Goal: Information Seeking & Learning: Compare options

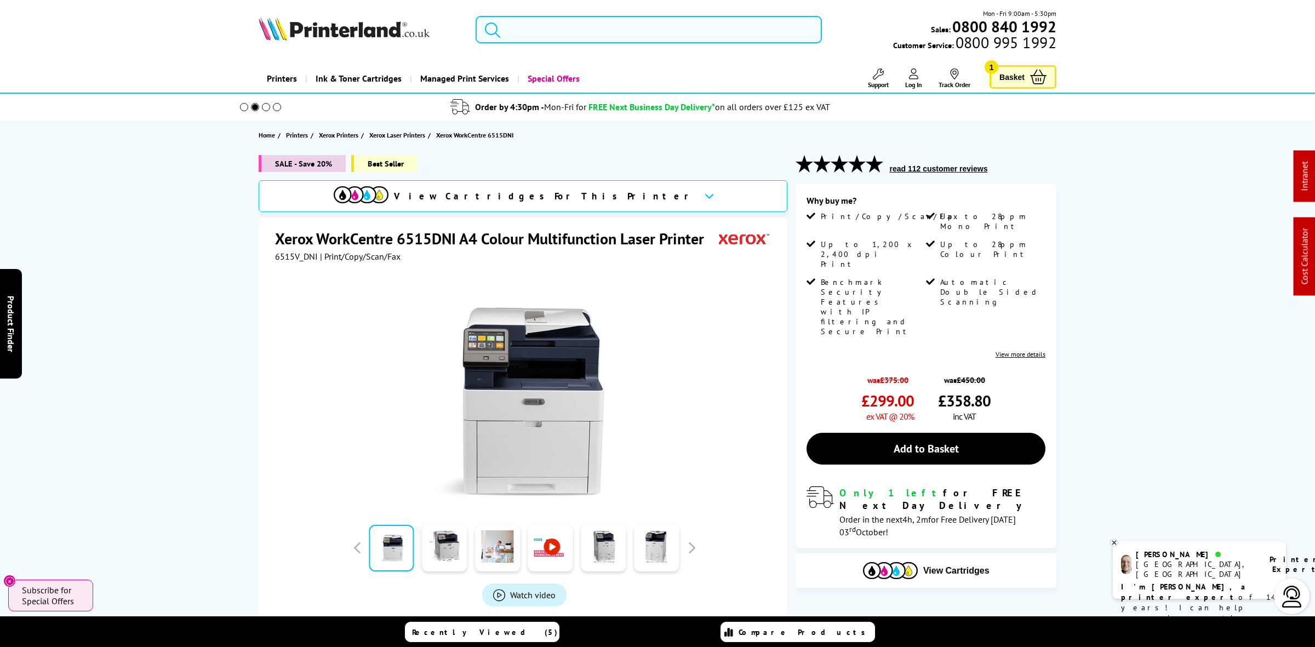
click at [591, 24] on input "search" at bounding box center [649, 29] width 346 height 27
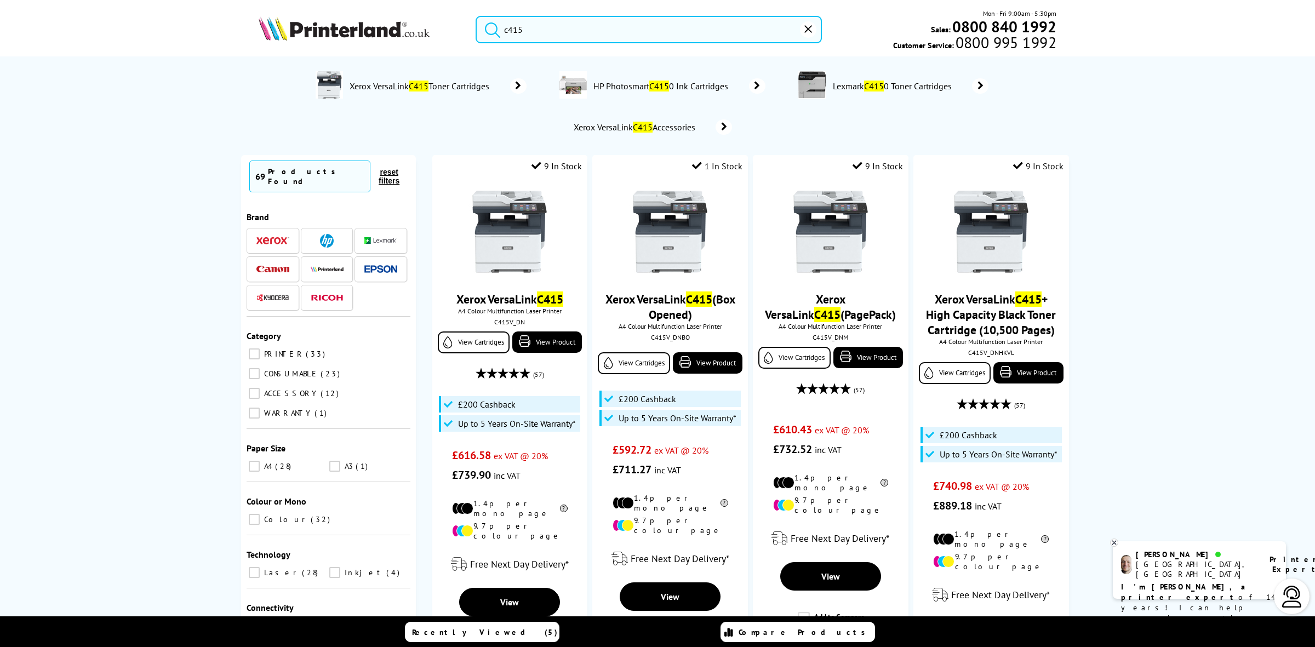
type input "c415"
click at [347, 31] on img at bounding box center [344, 28] width 171 height 24
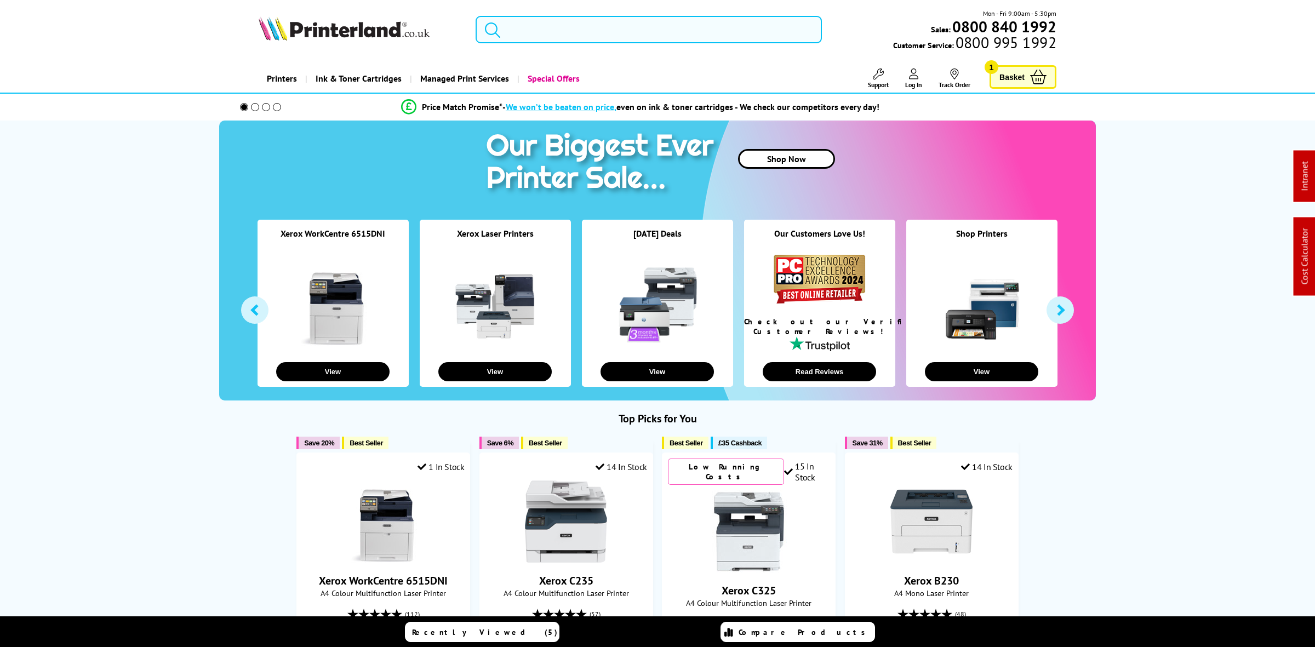
click at [577, 28] on input "search" at bounding box center [649, 29] width 346 height 27
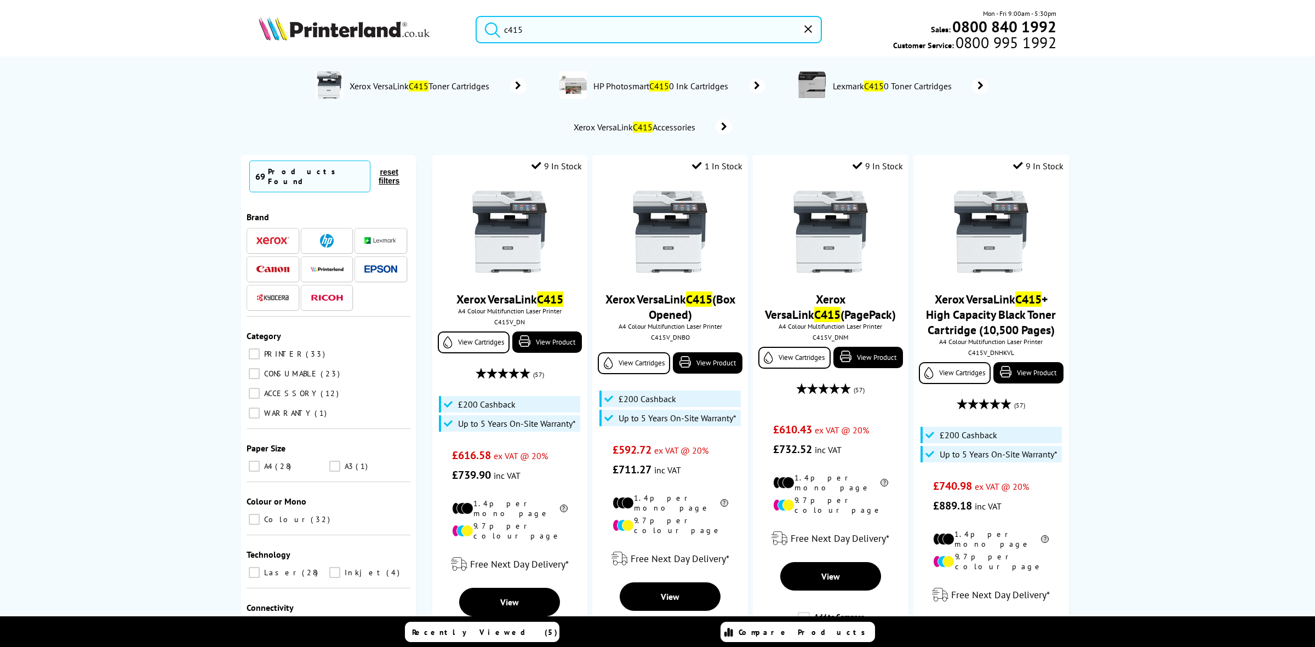
type input "c415"
click at [346, 29] on img at bounding box center [344, 28] width 171 height 24
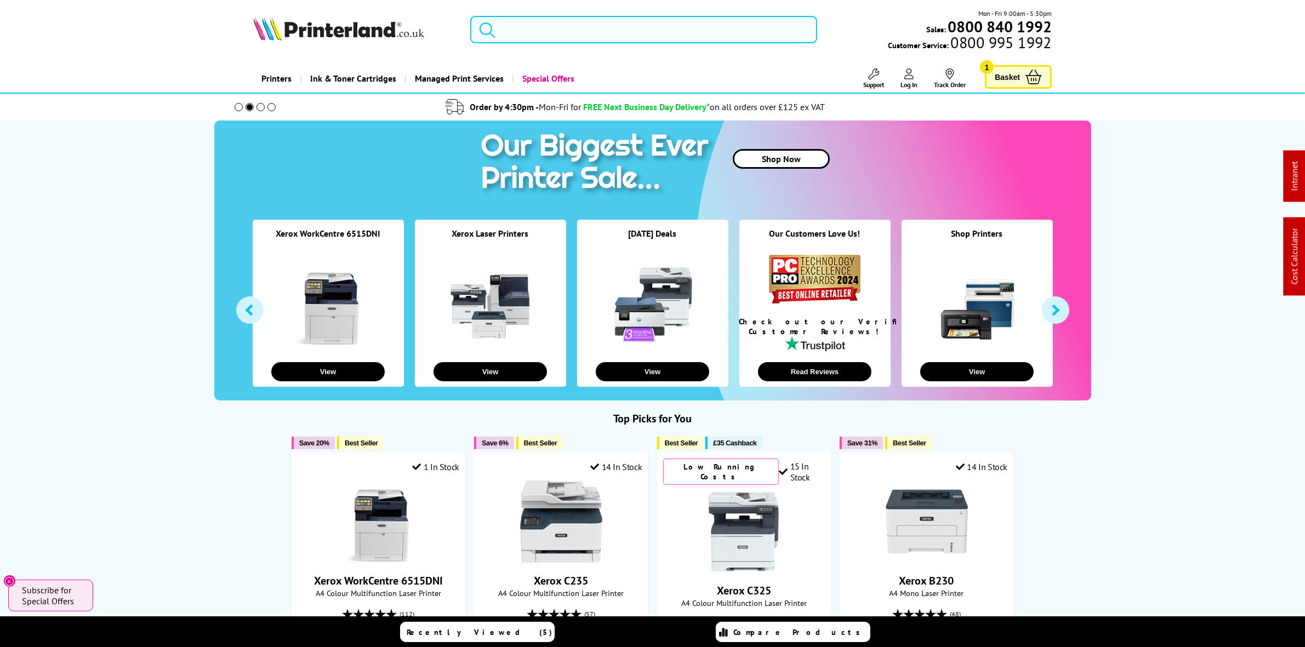
click at [625, 31] on input "search" at bounding box center [643, 29] width 346 height 27
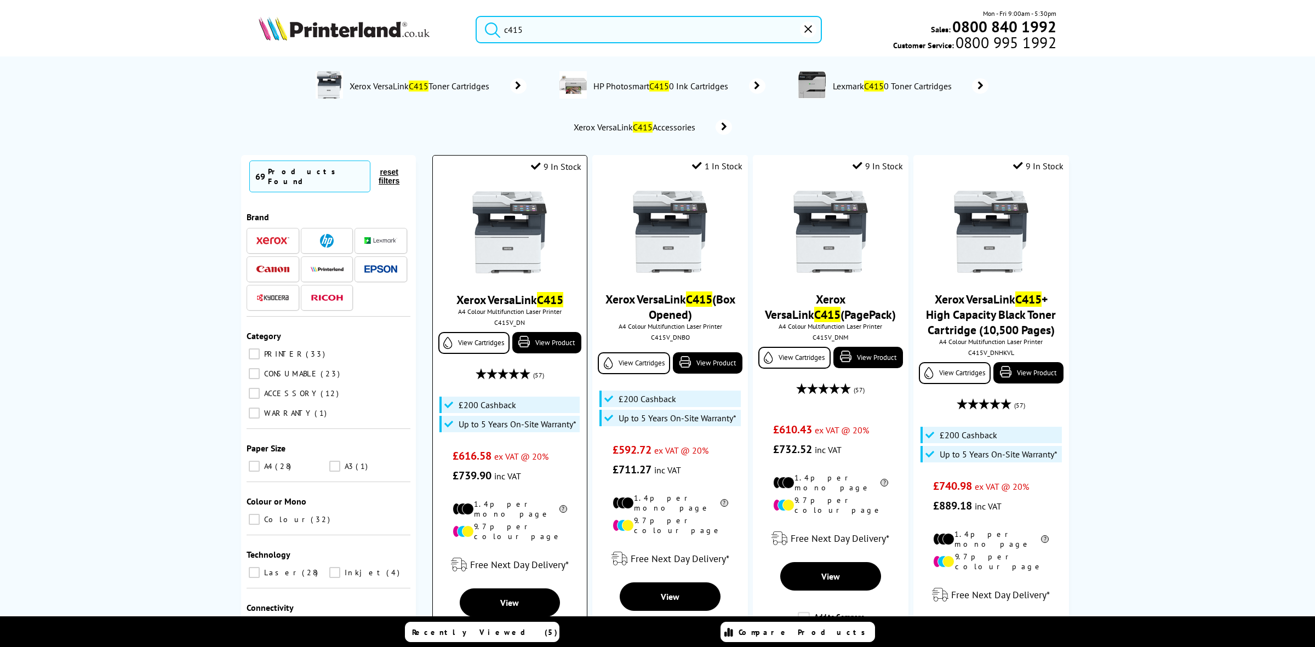
type input "c415"
click at [496, 247] on img at bounding box center [510, 232] width 82 height 82
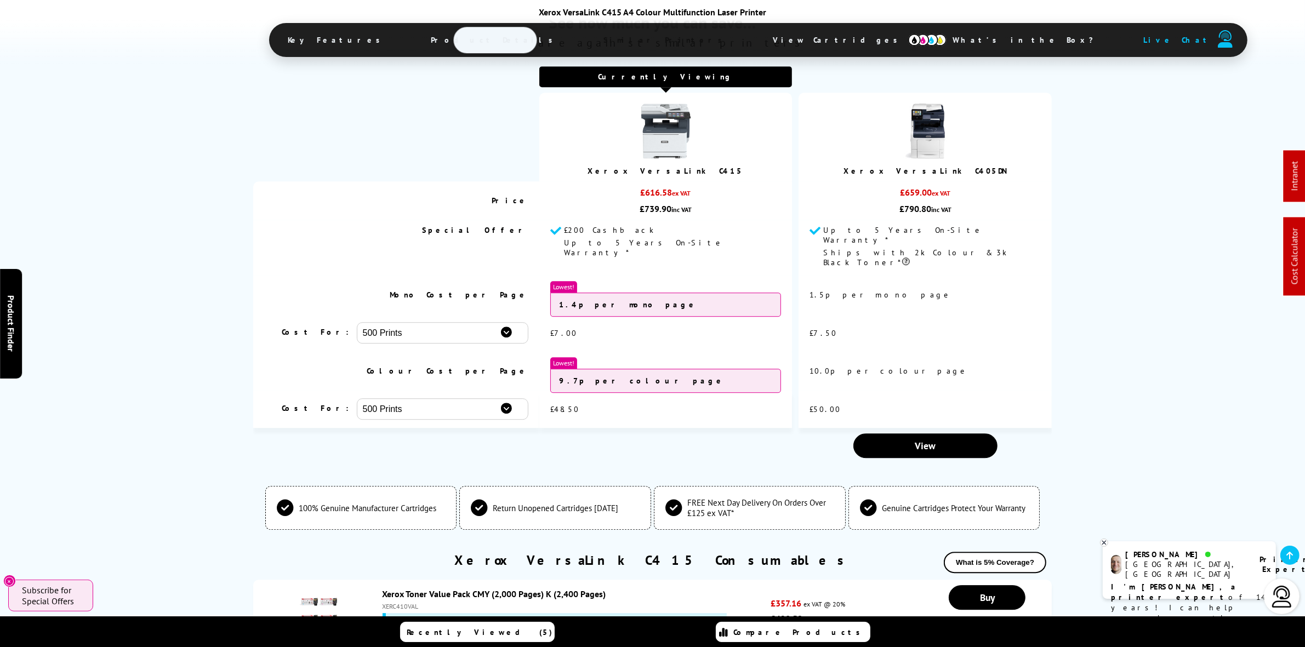
scroll to position [4316, 0]
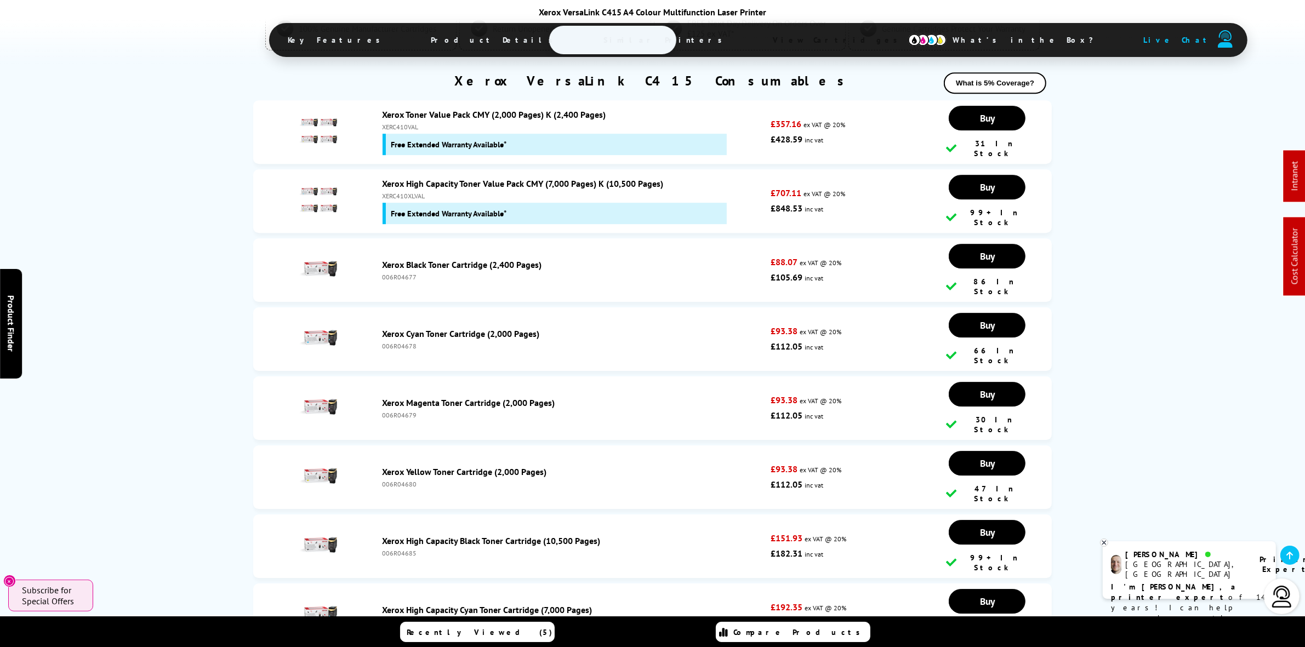
click at [408, 192] on div "XERC410XLVAL" at bounding box center [574, 196] width 383 height 8
copy div "XERC410XLVAL"
click at [412, 192] on div "XERC410XLVAL" at bounding box center [574, 196] width 383 height 8
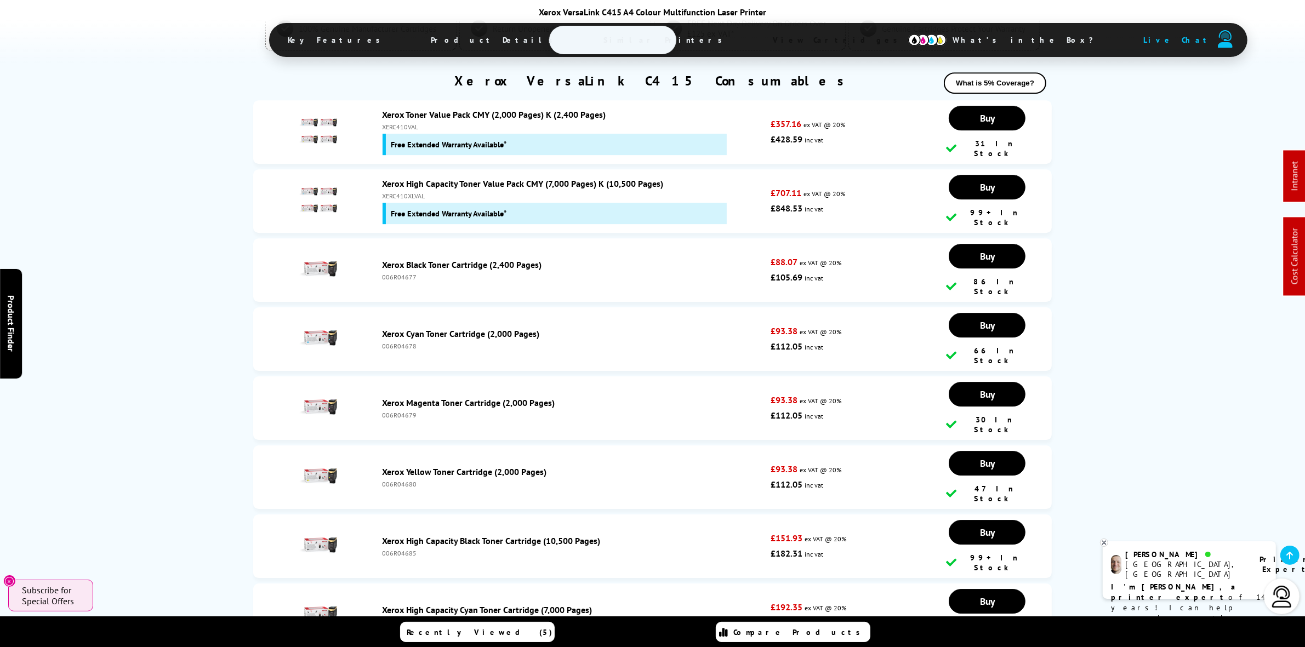
click at [412, 192] on div "XERC410XLVAL" at bounding box center [574, 196] width 383 height 8
click at [407, 123] on div "XERC410VAL" at bounding box center [574, 127] width 383 height 8
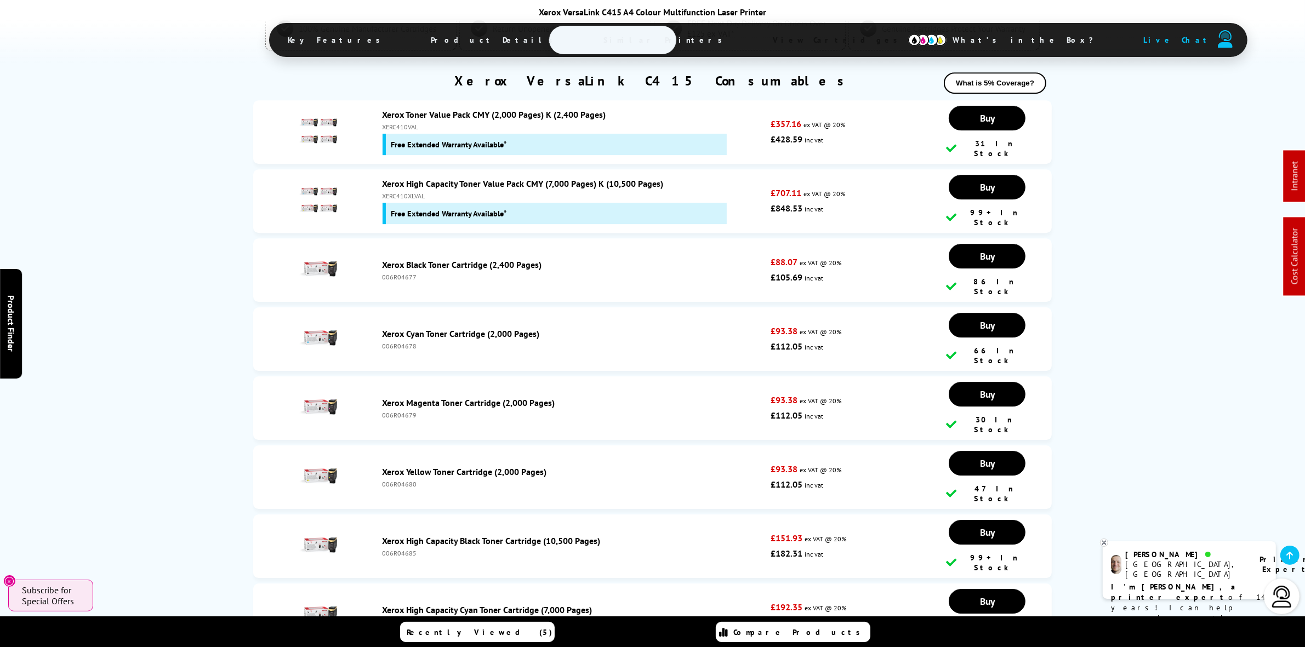
click at [407, 123] on div "XERC410VAL" at bounding box center [574, 127] width 383 height 8
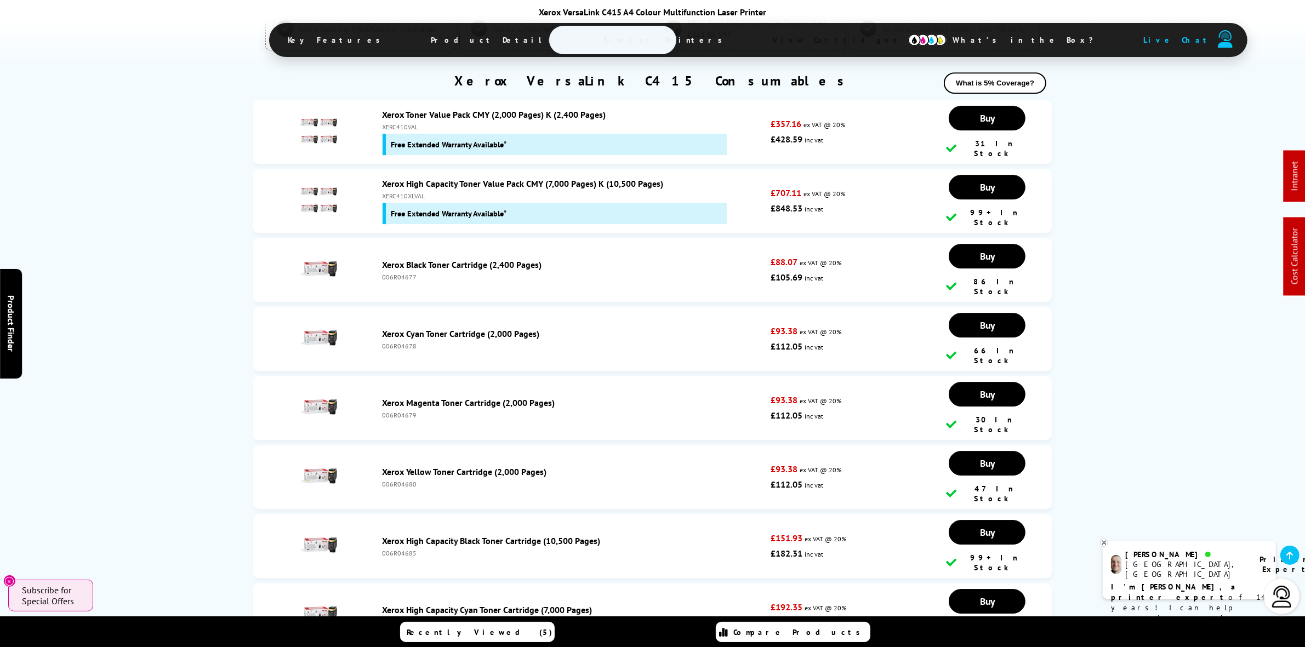
click at [403, 192] on div "XERC410XLVAL" at bounding box center [574, 196] width 383 height 8
copy div "XERC410XLVAL"
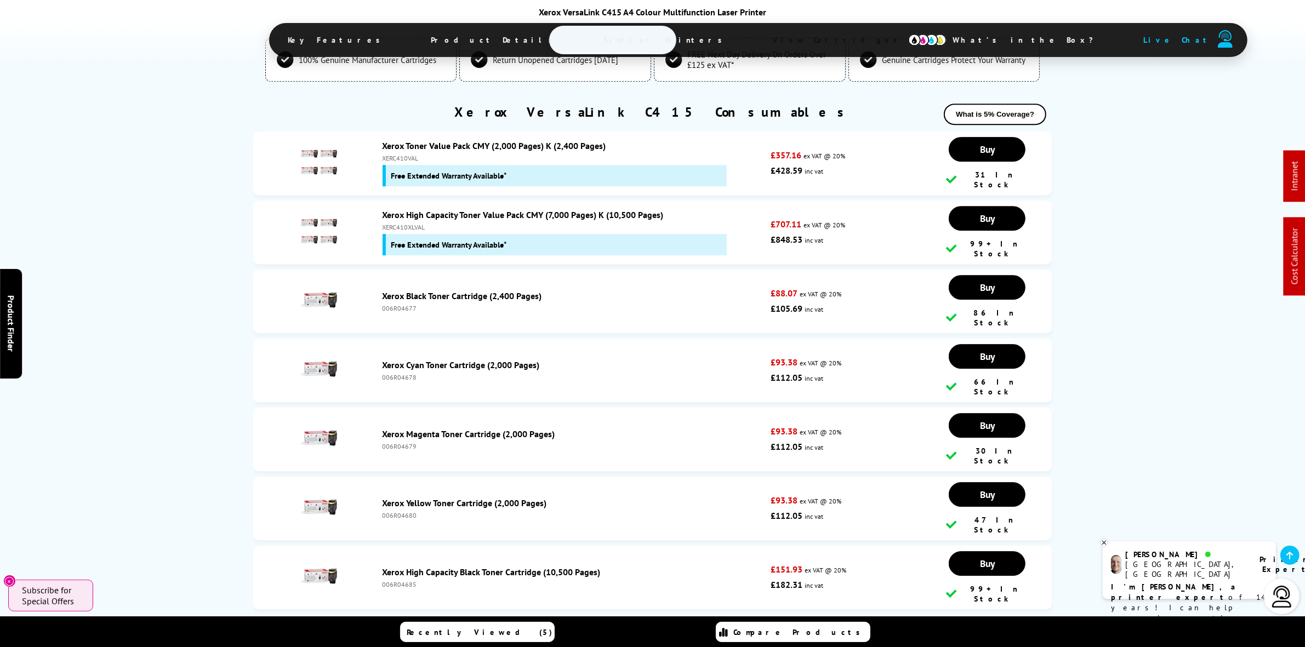
scroll to position [4111, 0]
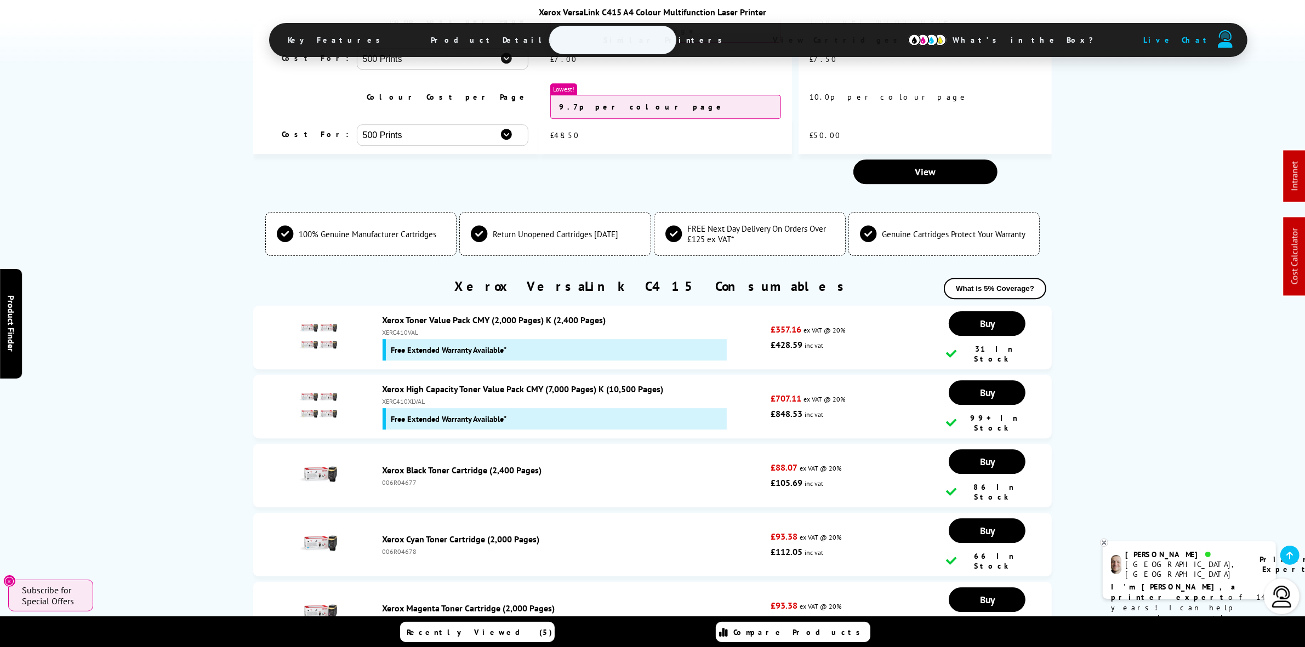
click at [401, 328] on div "XERC410VAL" at bounding box center [574, 332] width 383 height 8
copy div "XERC410VAL"
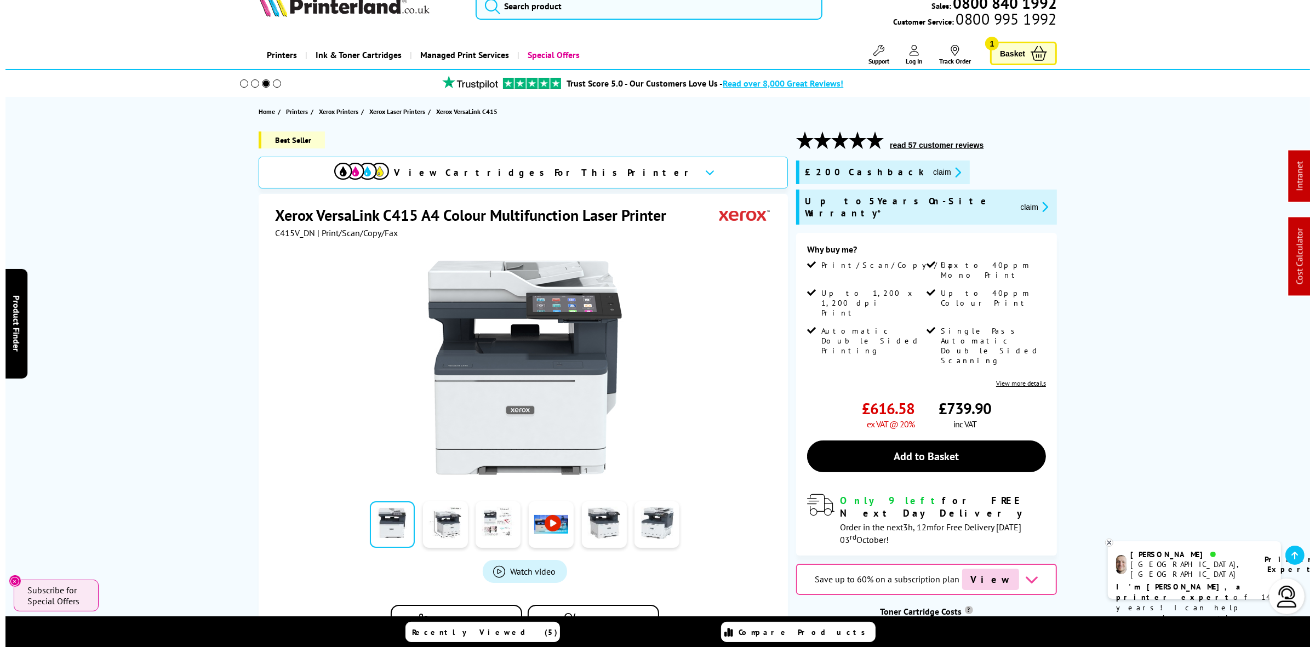
scroll to position [0, 0]
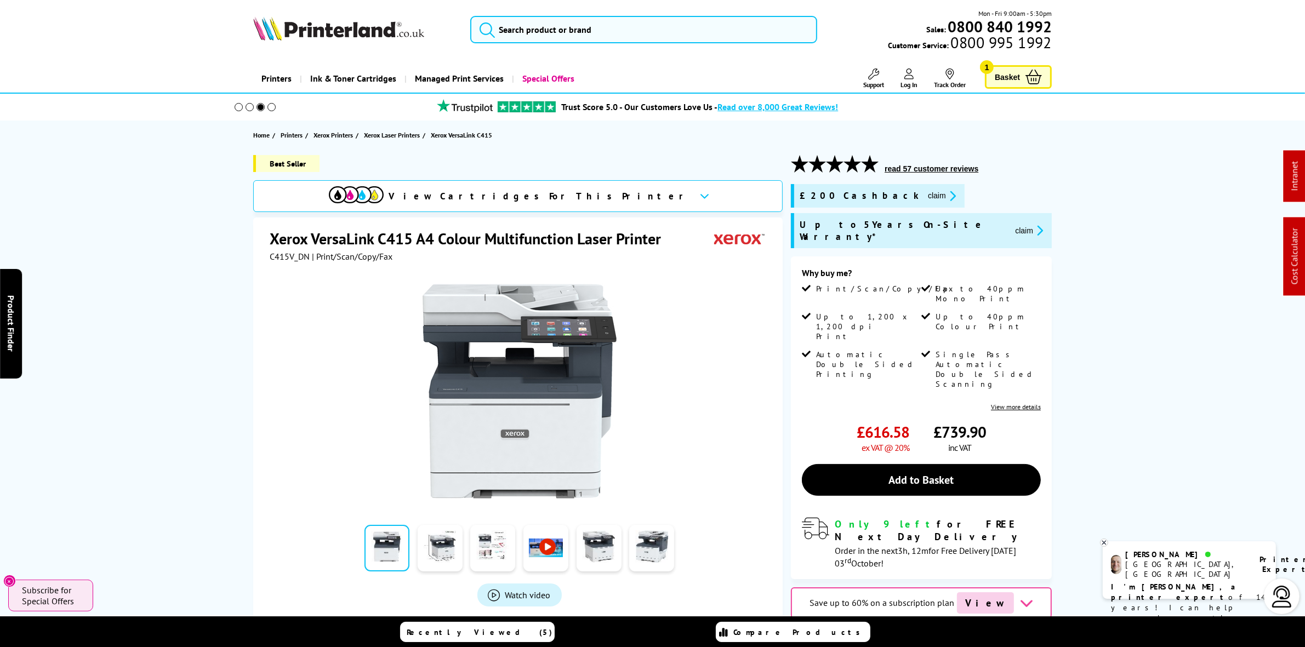
click at [585, 12] on div "Mon - Fri 9:00am - 5:30pm Sales: 0800 840 1992 Customer Service: 0800 995 1992" at bounding box center [652, 32] width 877 height 48
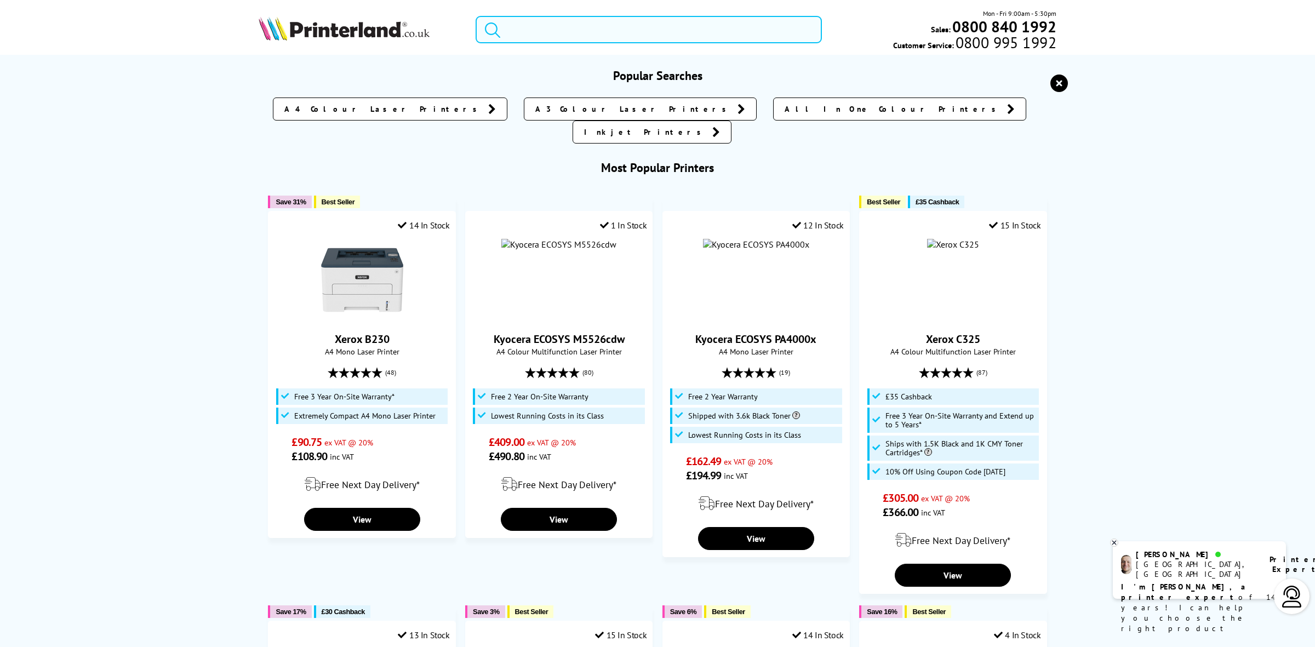
click at [579, 28] on input "search" at bounding box center [649, 29] width 346 height 27
paste input "M28W"
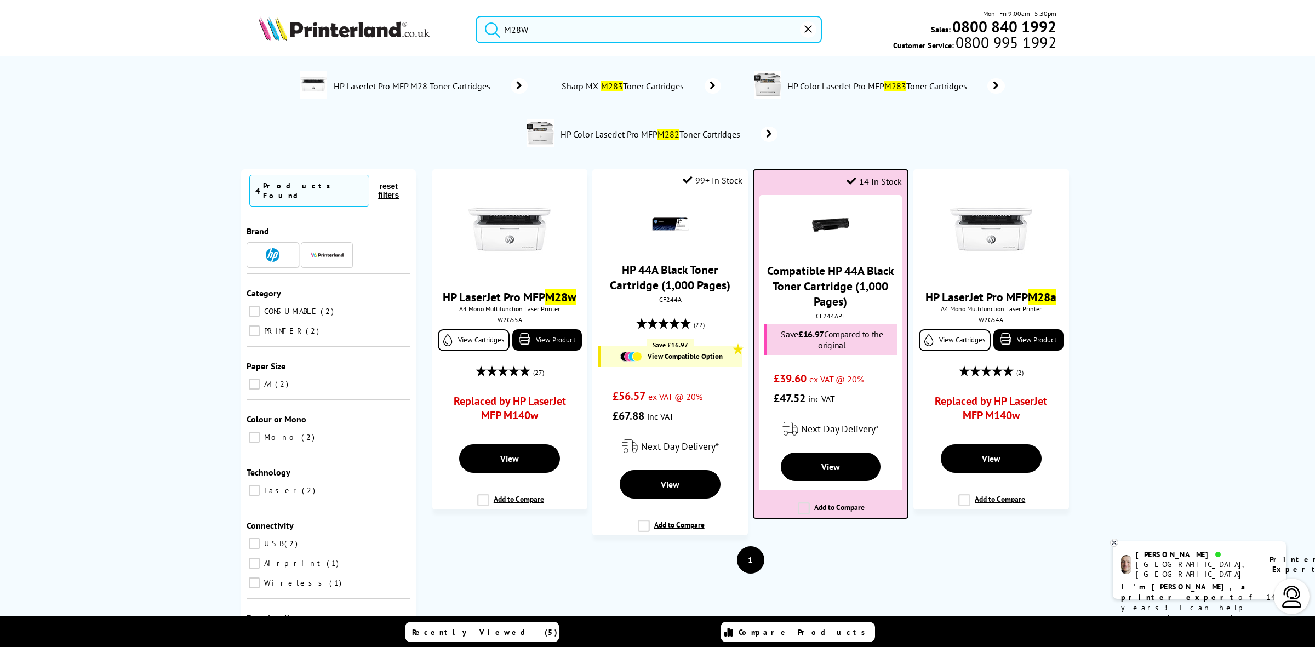
click at [828, 320] on div "CF244APL" at bounding box center [830, 316] width 136 height 8
copy div "CF244APL"
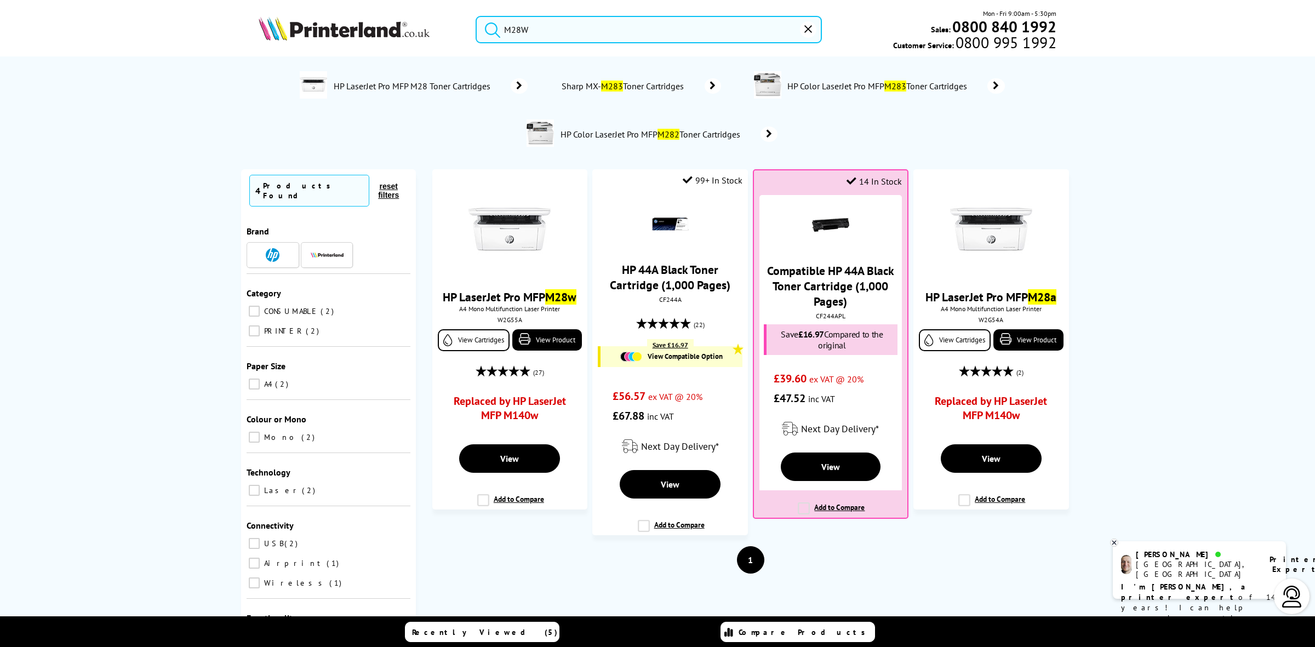
click at [562, 20] on input "M28W" at bounding box center [649, 29] width 346 height 27
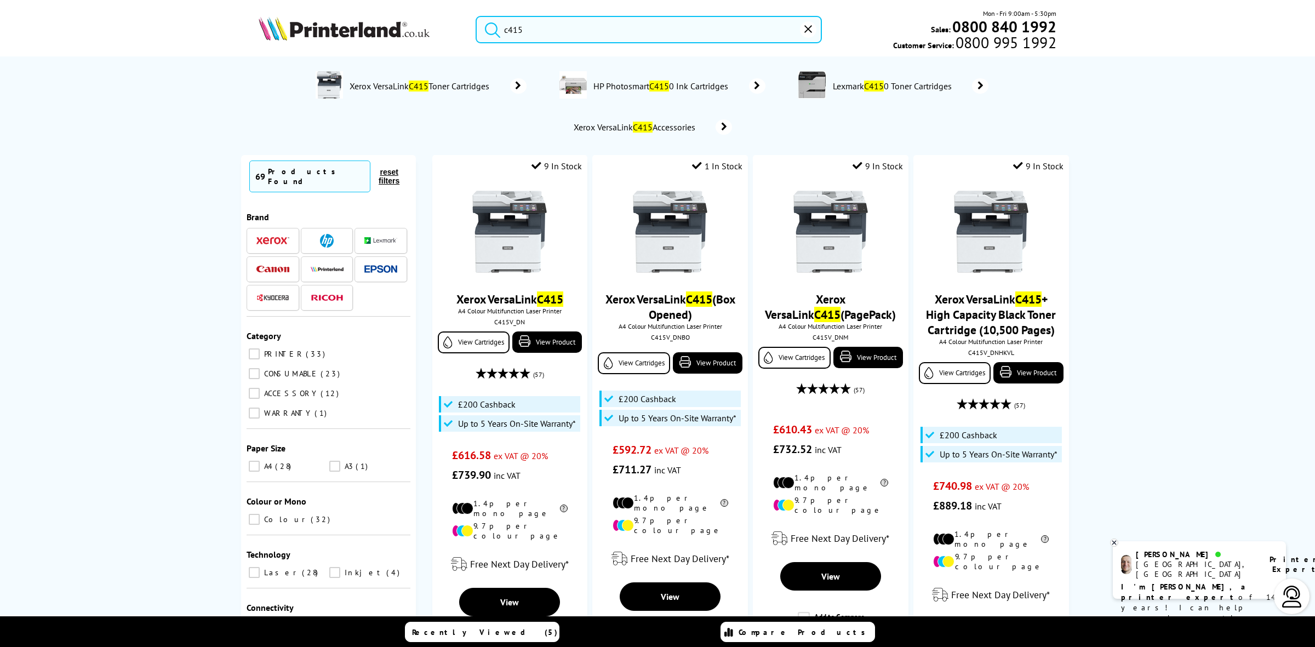
type input "c415"
drag, startPoint x: 995, startPoint y: 4, endPoint x: 518, endPoint y: 256, distance: 539.9
click at [518, 256] on img at bounding box center [510, 232] width 82 height 82
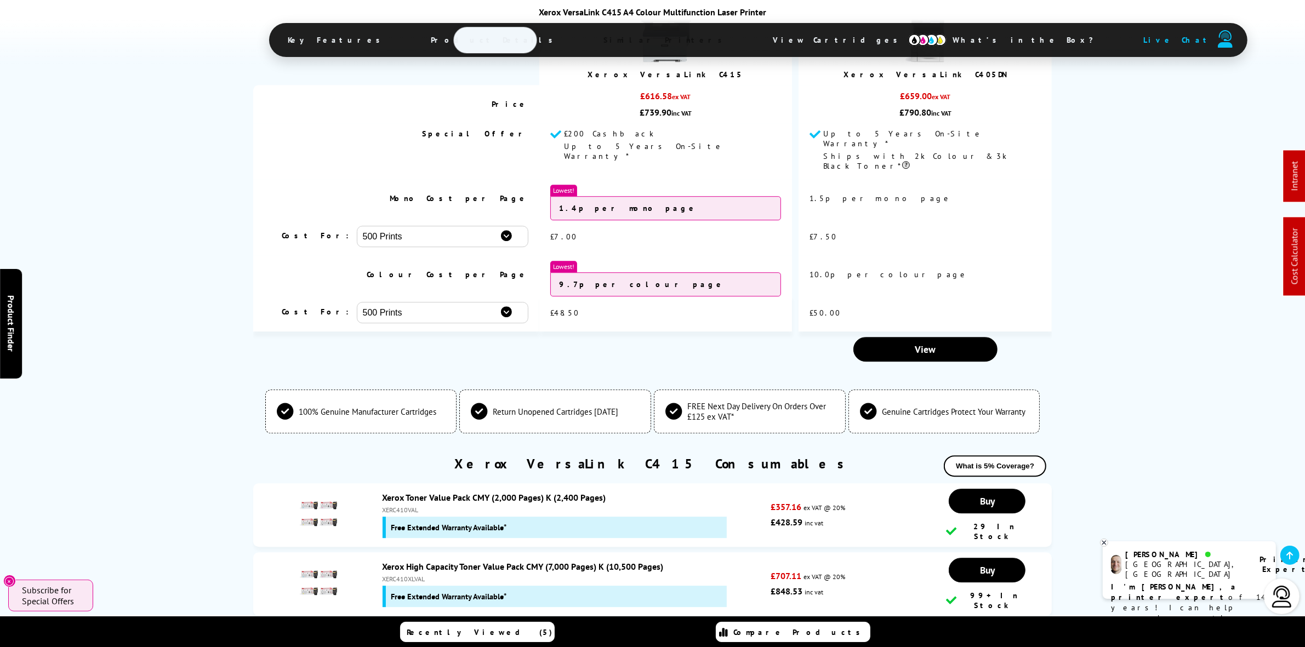
scroll to position [4285, 0]
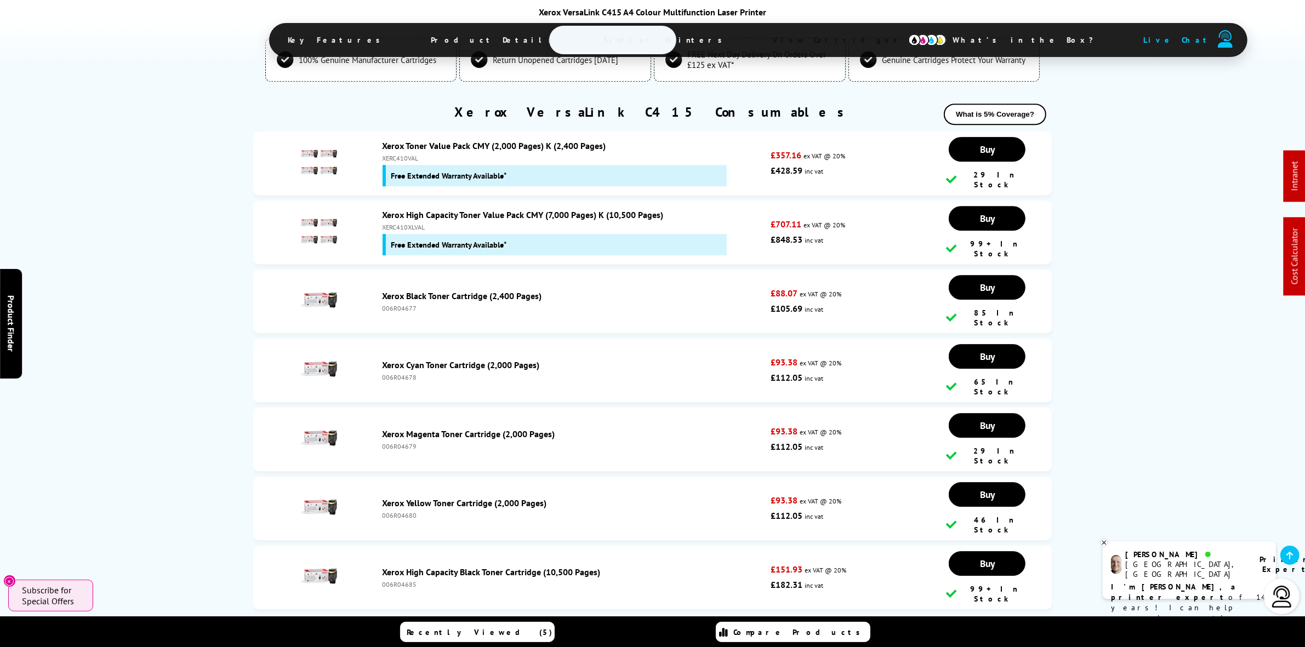
click at [398, 223] on div "XERC410XLVAL" at bounding box center [574, 227] width 383 height 8
copy div "XERC410XLVAL"
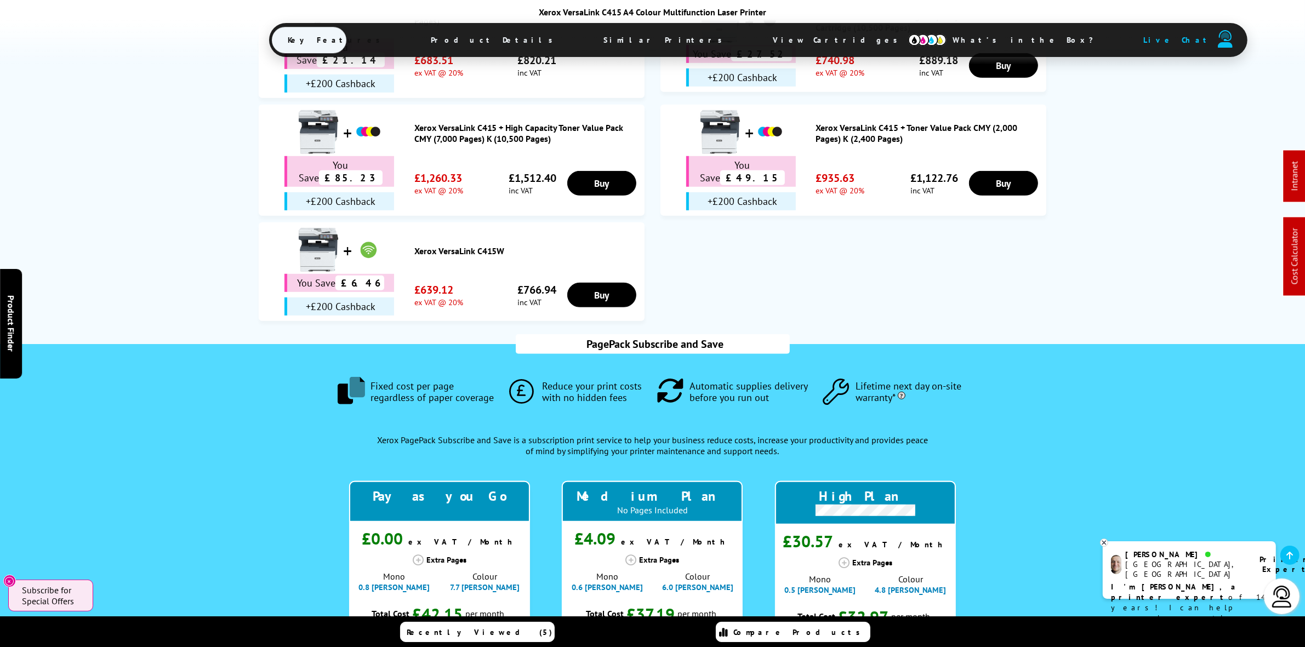
scroll to position [654, 0]
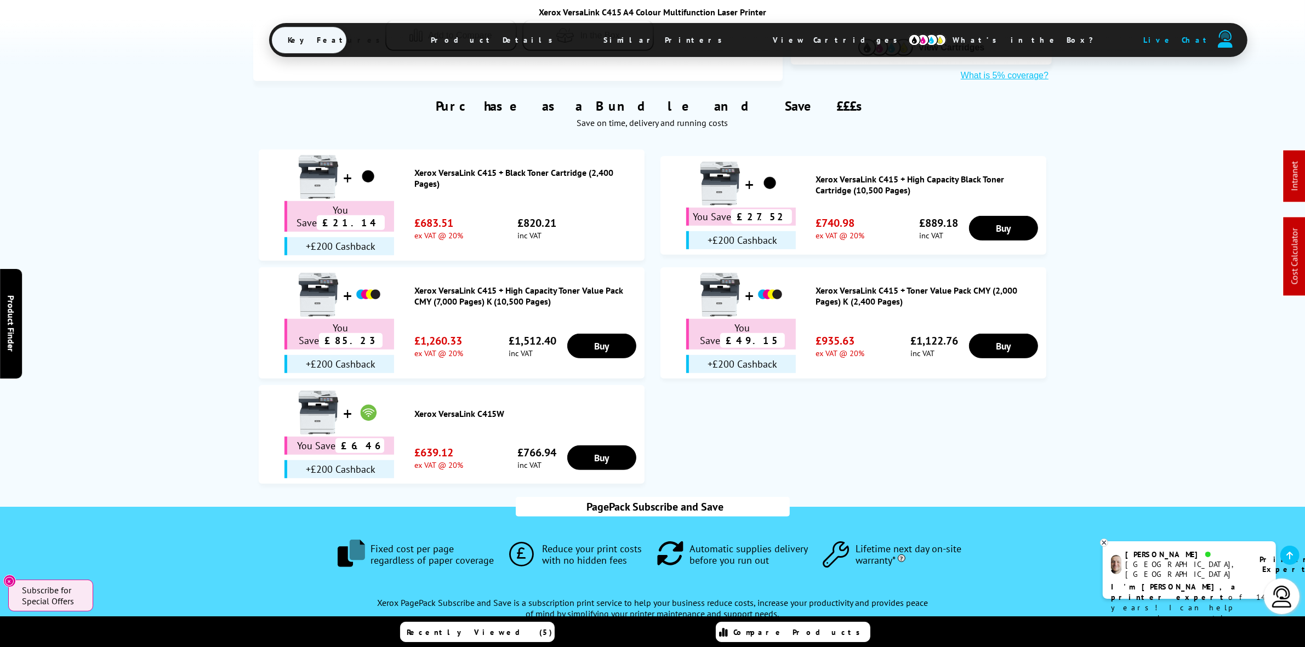
click at [548, 285] on link "Xerox VersaLink C415 + High Capacity Toner Value Pack CMY (7,000 Pages) K (10,5…" at bounding box center [526, 296] width 225 height 22
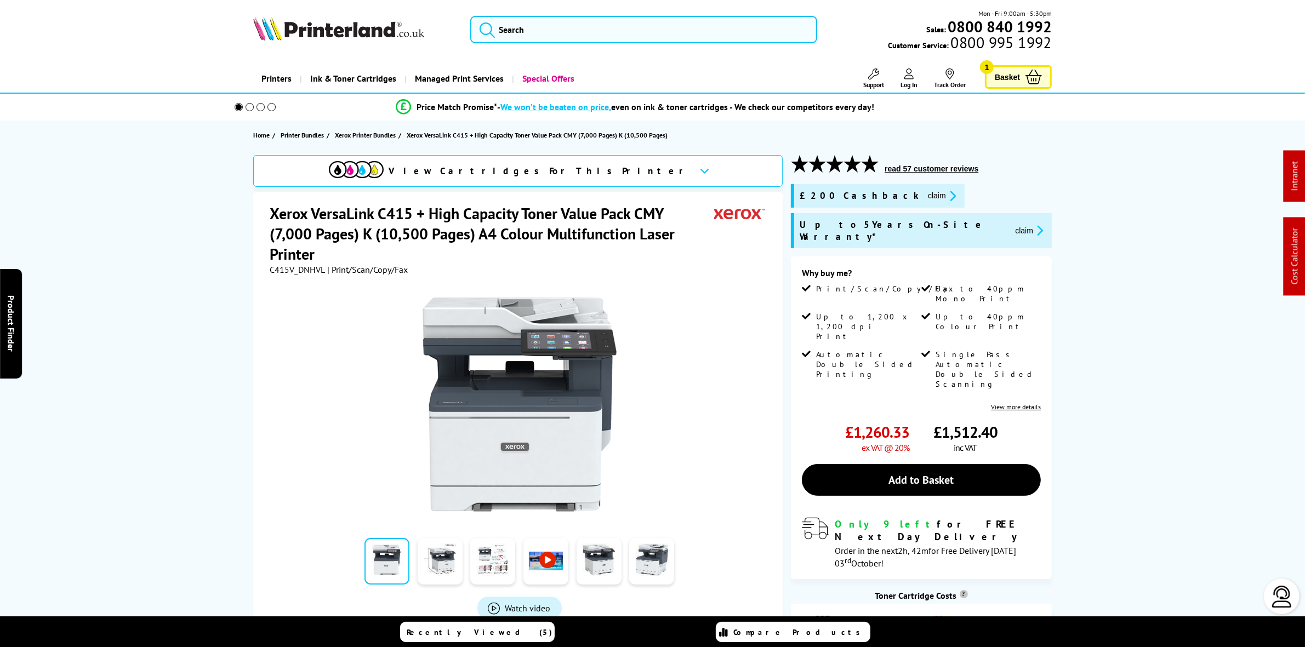
click at [283, 270] on span "C415V_DNHVL" at bounding box center [297, 269] width 55 height 11
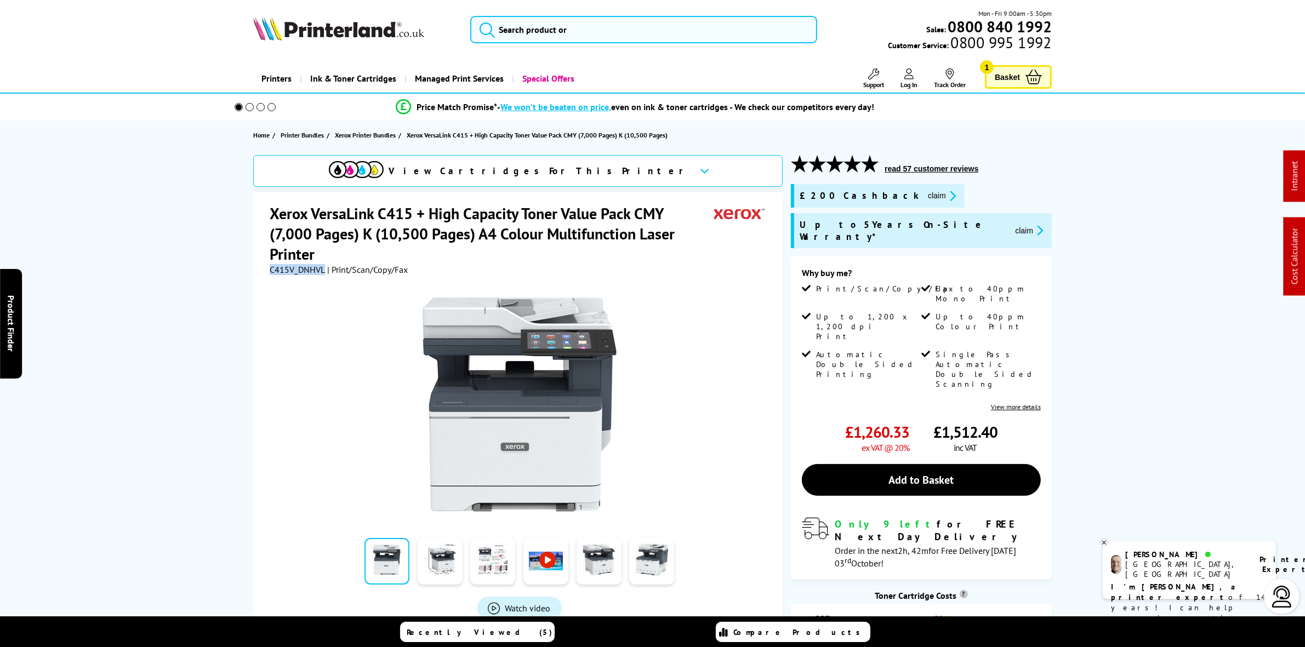
copy span "C415V_DNHVL"
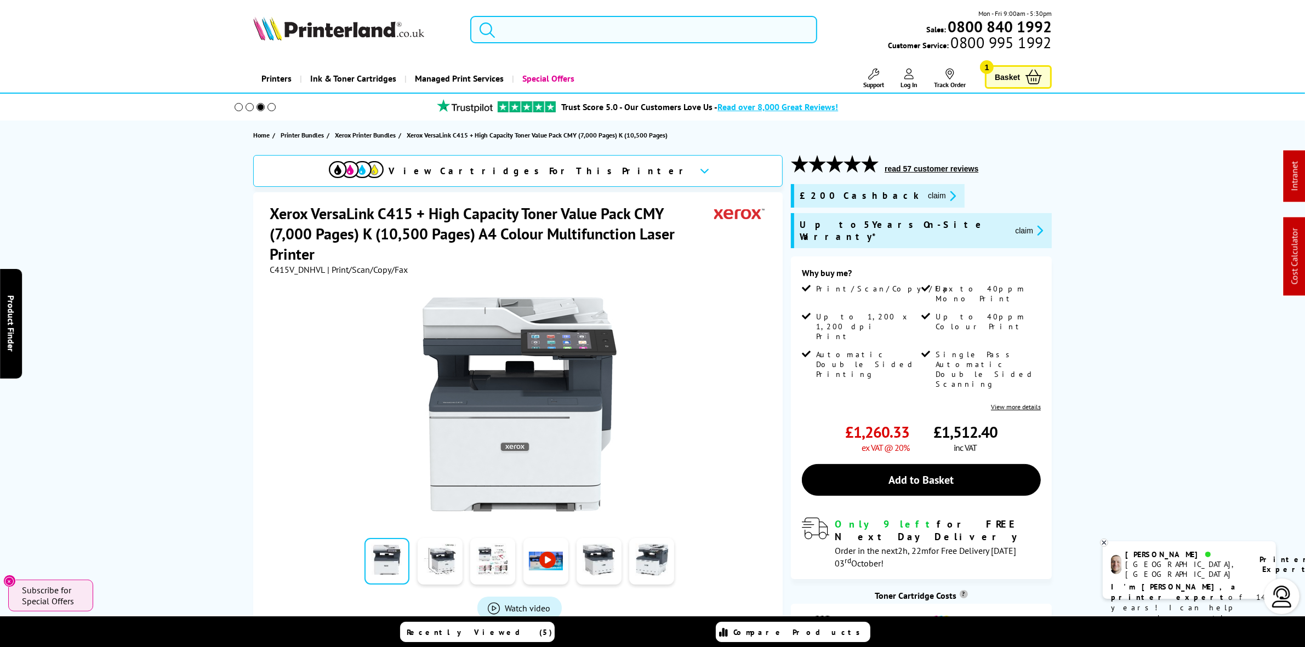
click at [603, 28] on input "search" at bounding box center [643, 29] width 346 height 27
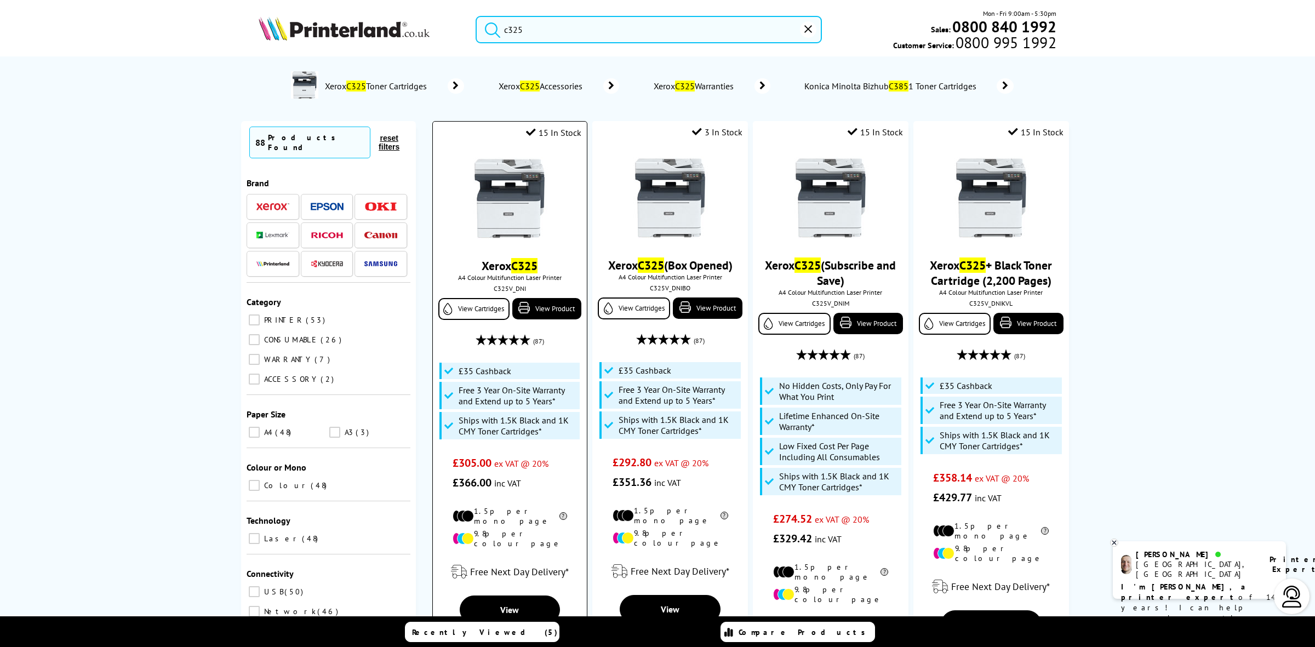
type input "c325"
click at [477, 202] on img at bounding box center [510, 198] width 82 height 82
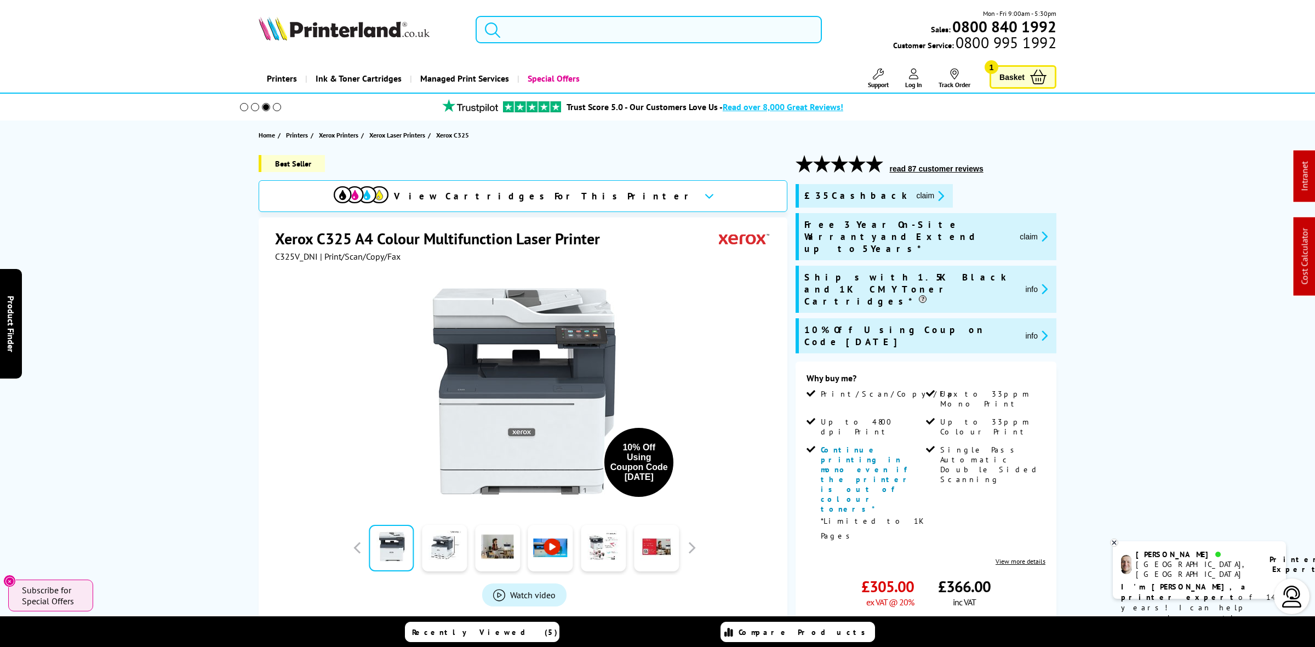
drag, startPoint x: 571, startPoint y: 25, endPoint x: 571, endPoint y: 31, distance: 6.6
click at [571, 31] on input "search" at bounding box center [649, 29] width 346 height 27
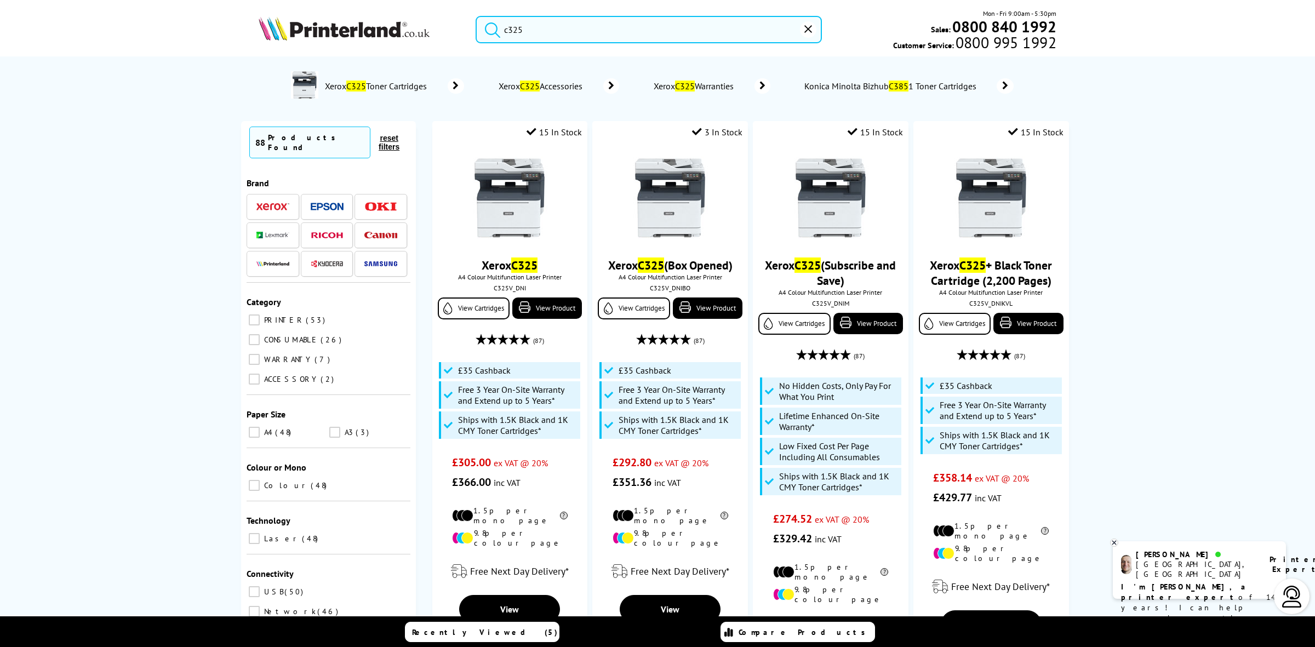
click at [562, 30] on input "c325" at bounding box center [649, 29] width 346 height 27
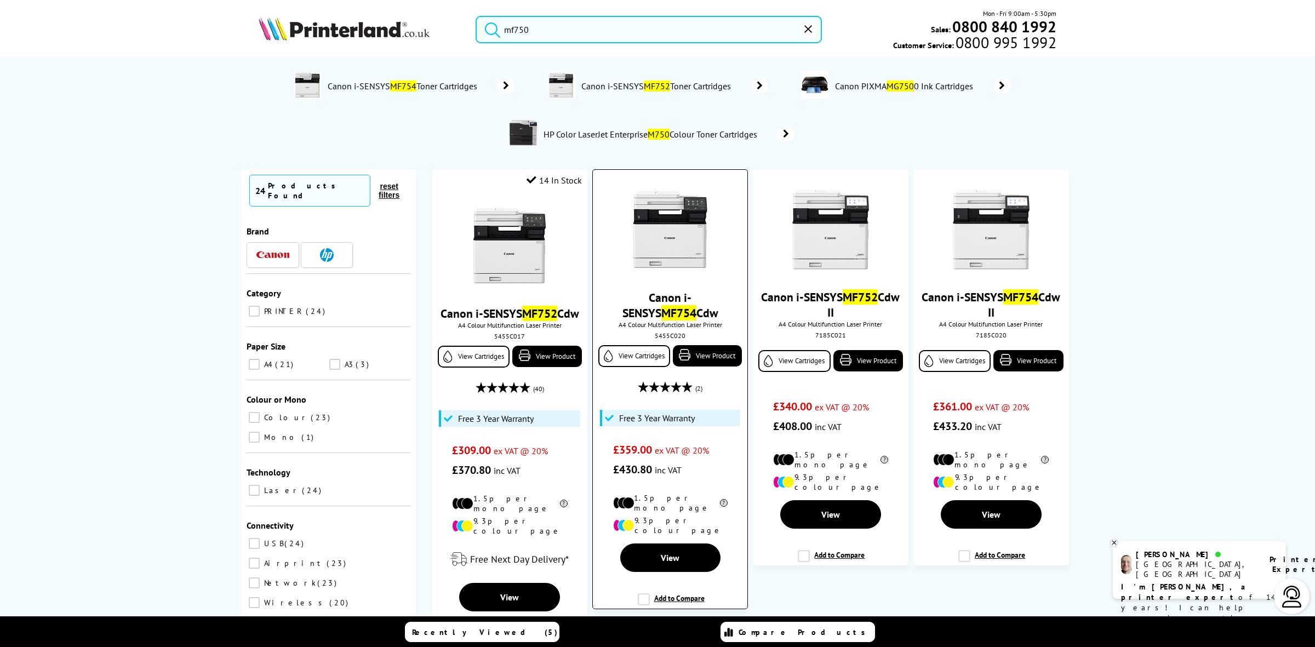
type input "mf750"
click at [666, 236] on img at bounding box center [670, 230] width 82 height 82
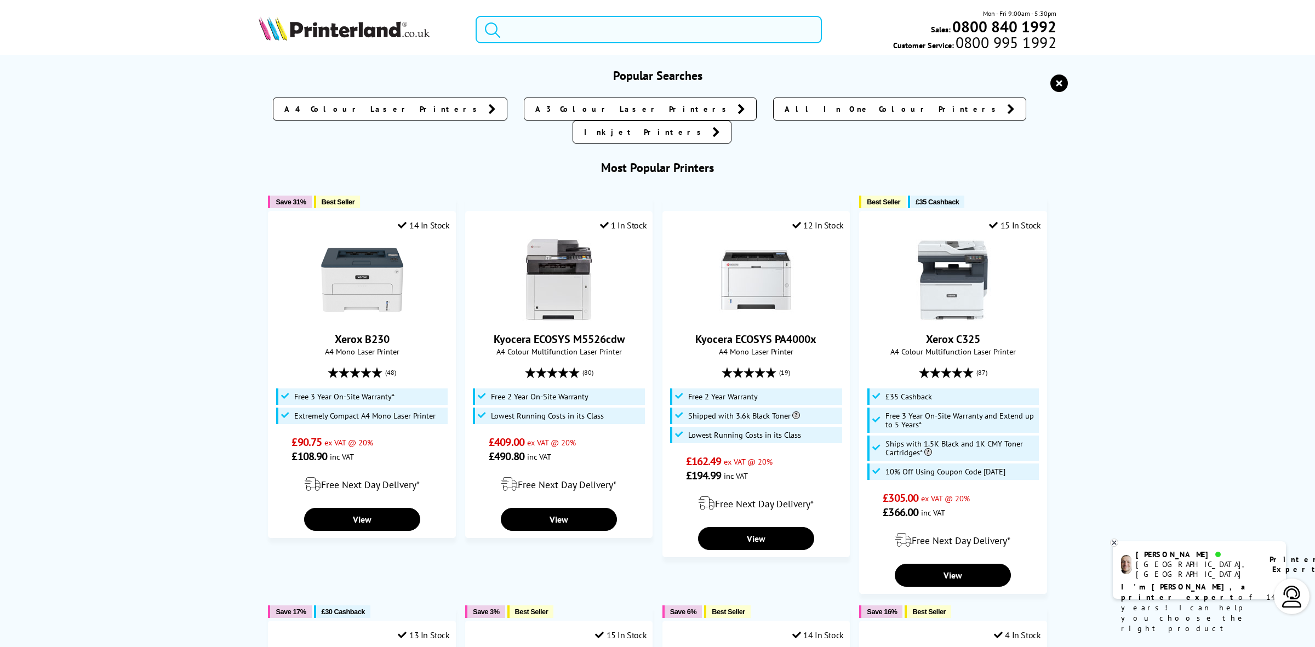
click at [533, 26] on input "search" at bounding box center [649, 29] width 346 height 27
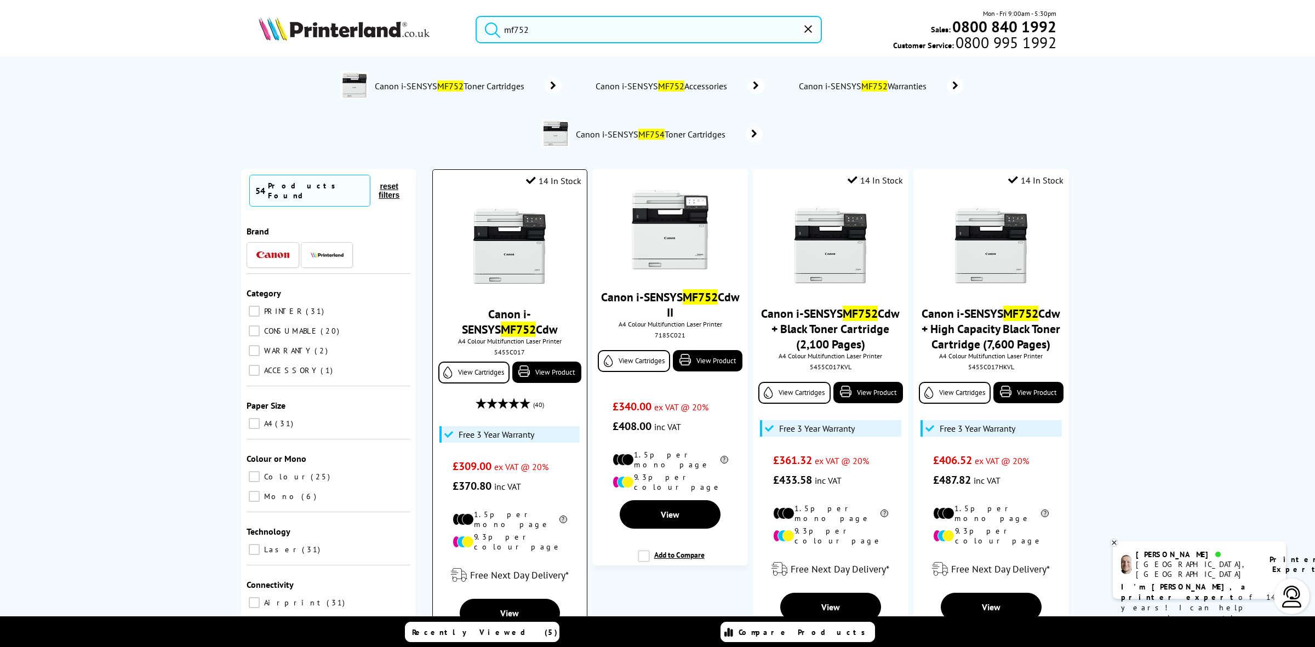
type input "mf752"
click at [492, 258] on img at bounding box center [510, 247] width 82 height 82
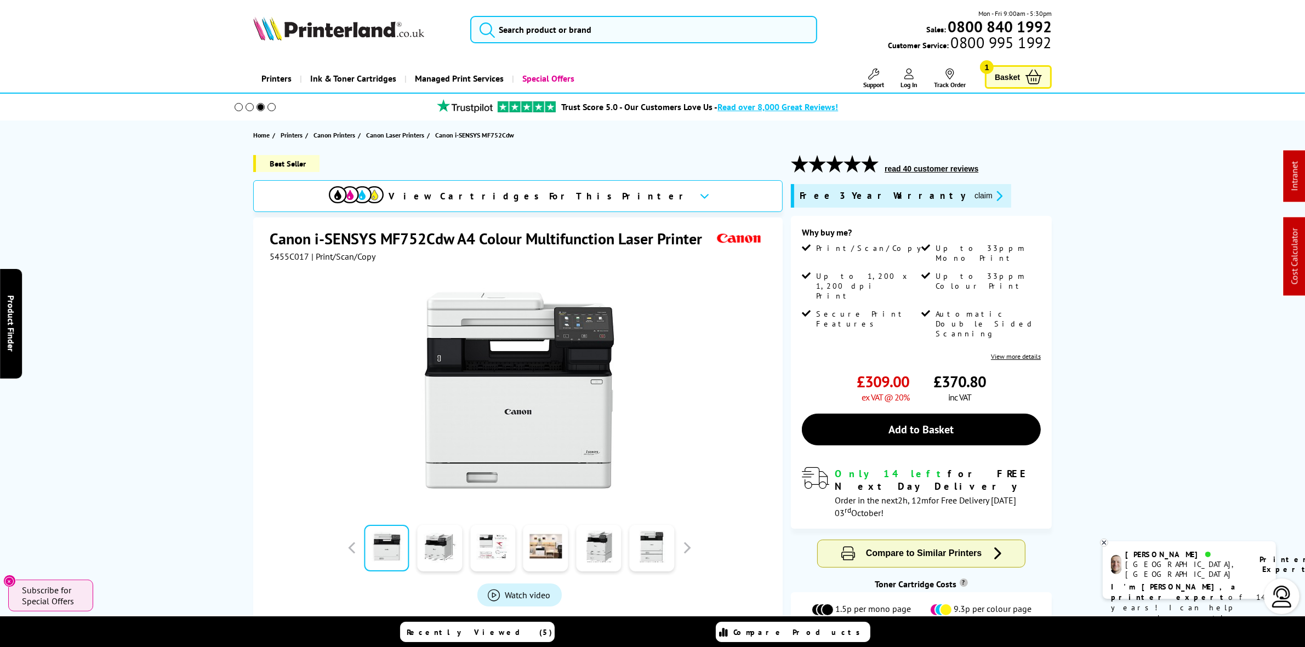
click at [993, 193] on icon "promo-description" at bounding box center [998, 196] width 10 height 12
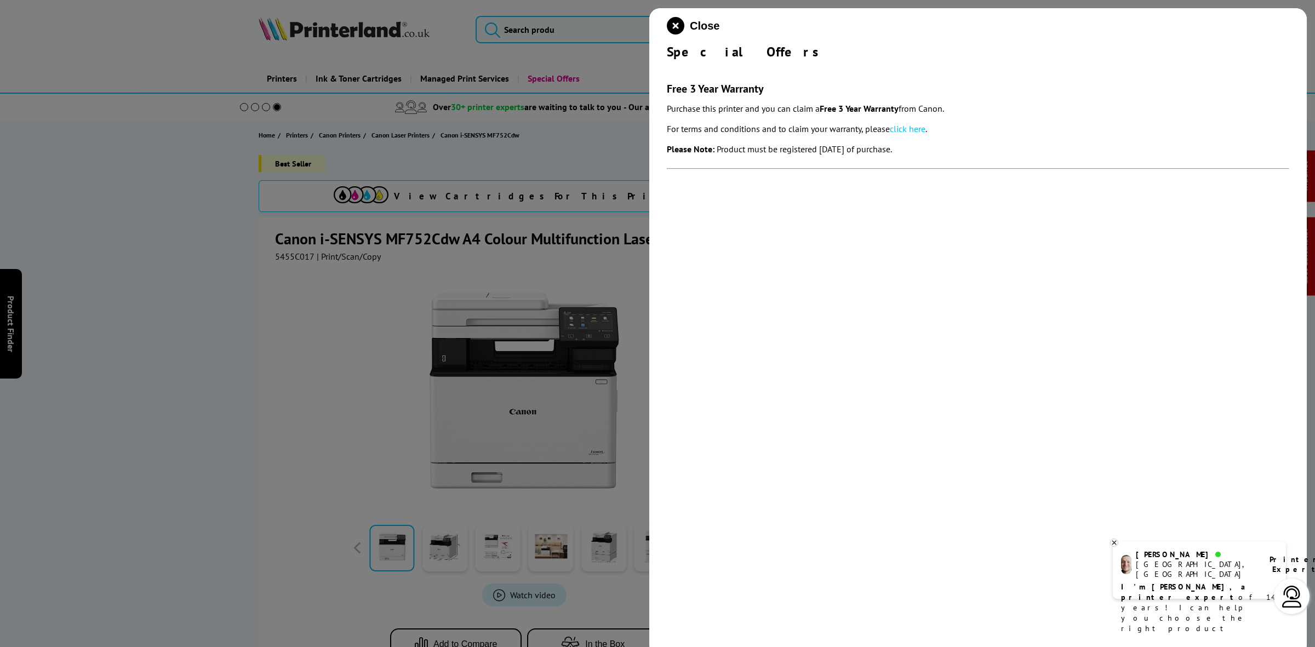
click at [678, 33] on icon "close modal" at bounding box center [676, 26] width 18 height 18
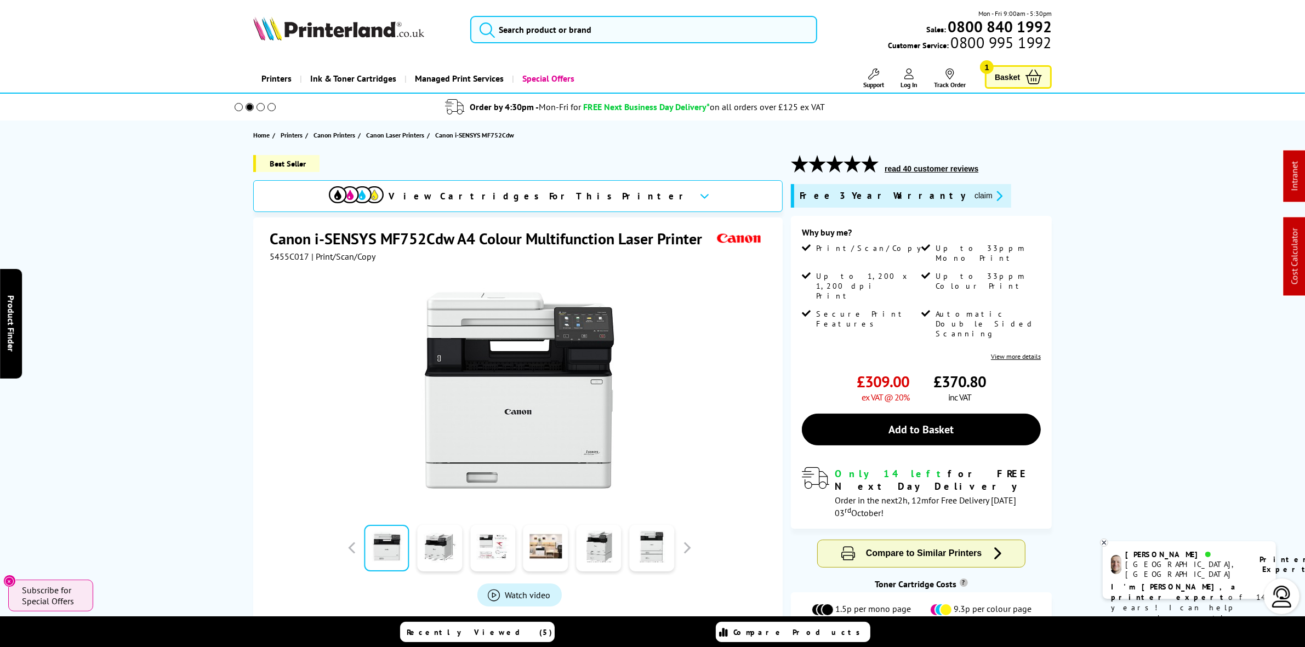
click at [971, 201] on button "claim" at bounding box center [988, 196] width 35 height 13
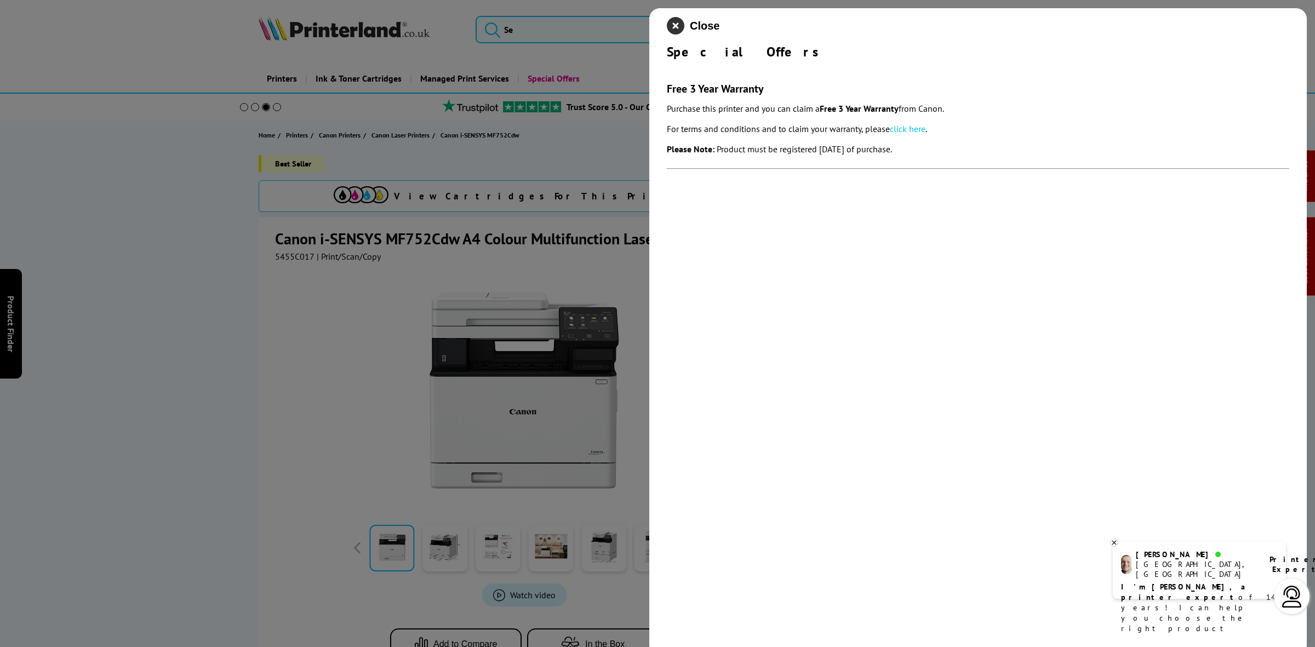
click at [676, 25] on icon "close modal" at bounding box center [676, 26] width 18 height 18
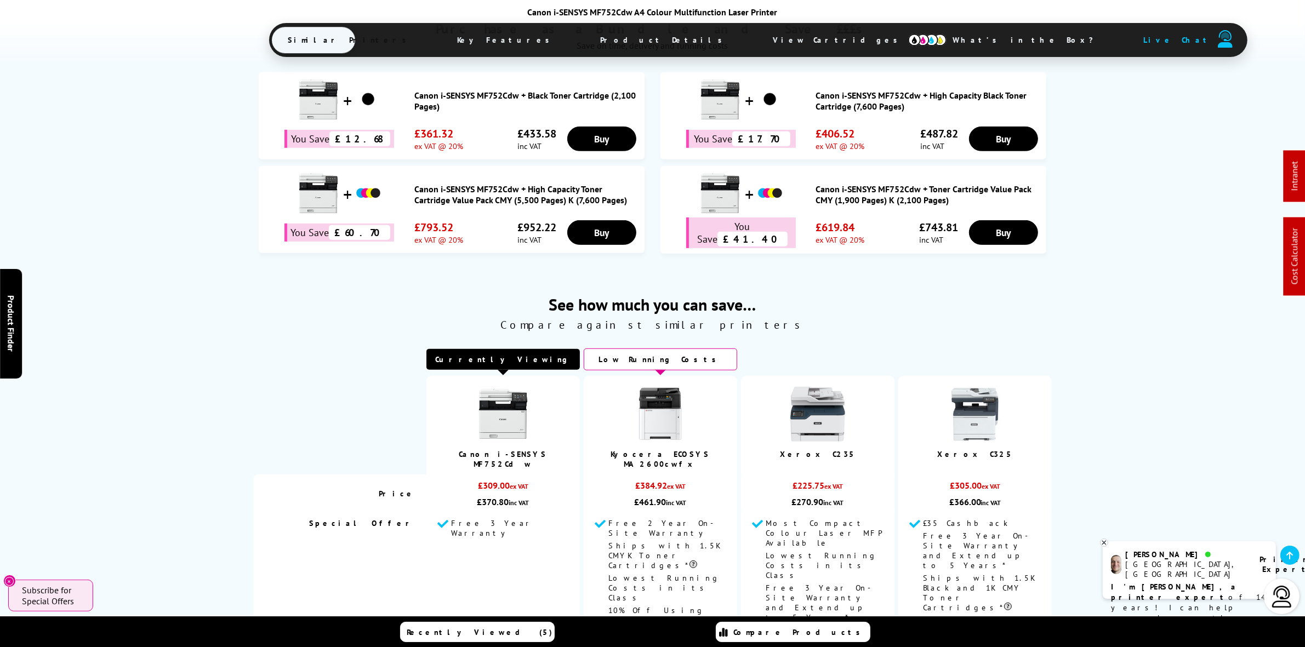
scroll to position [1096, 0]
